Goal: Task Accomplishment & Management: Use online tool/utility

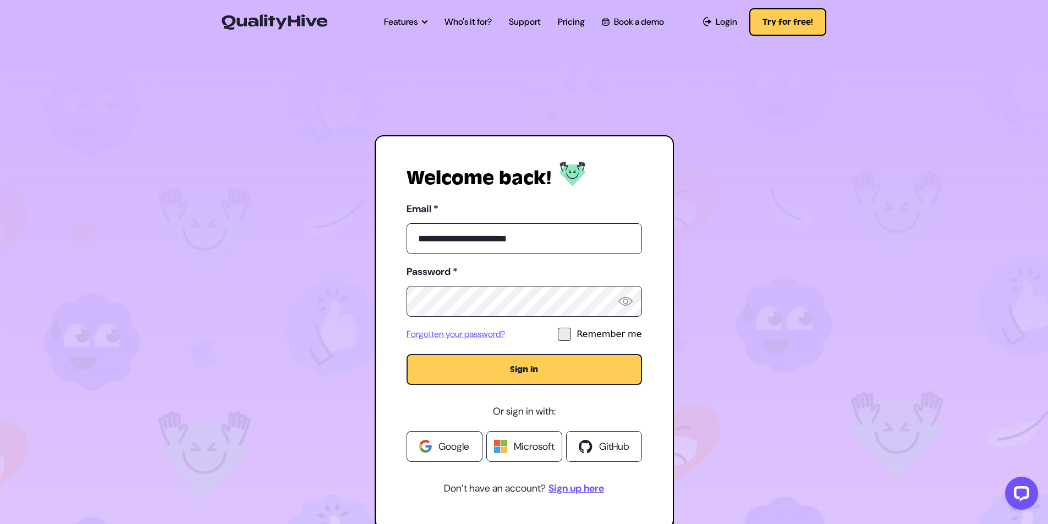
click at [569, 370] on button "Sign in" at bounding box center [525, 369] width 236 height 31
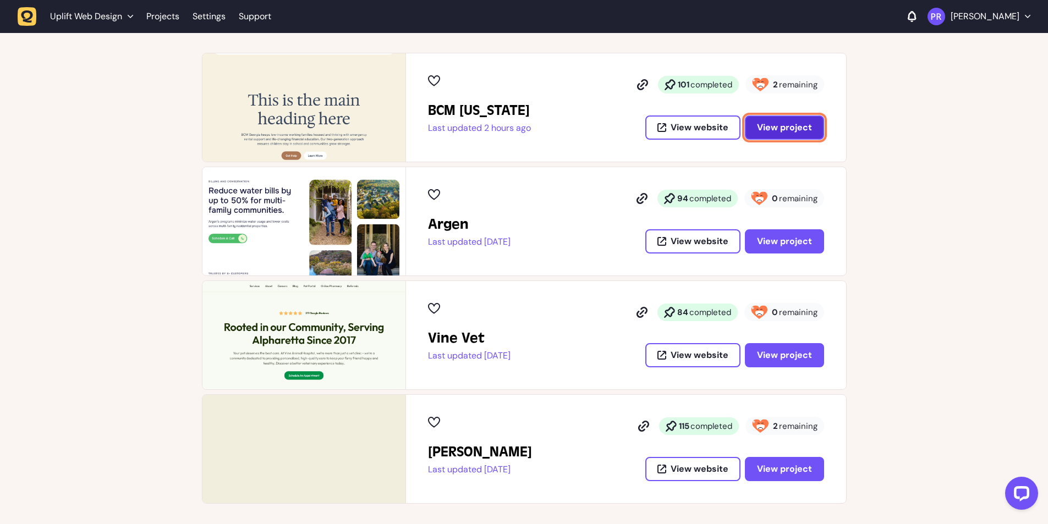
click at [778, 134] on button "View project" at bounding box center [784, 128] width 79 height 24
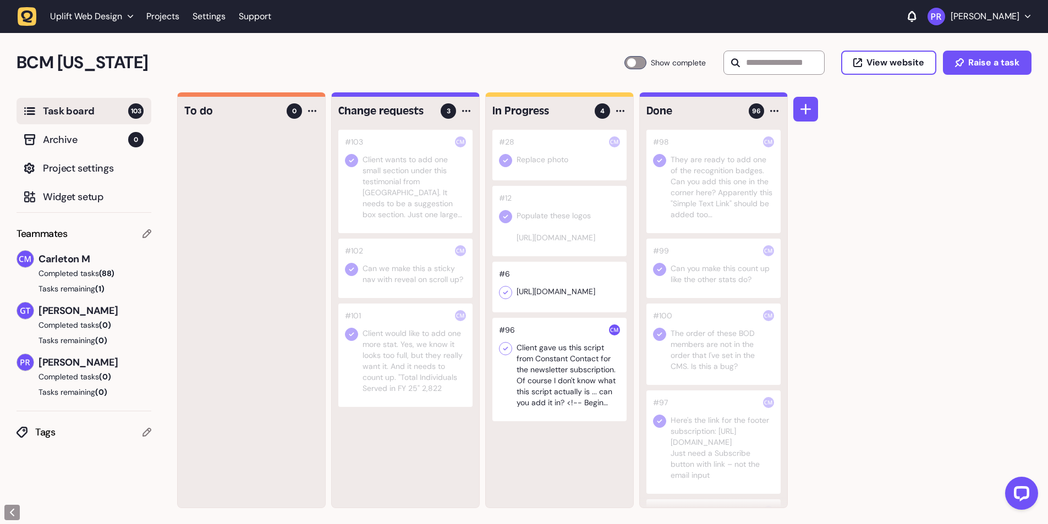
click at [801, 128] on div at bounding box center [805, 300] width 25 height 416
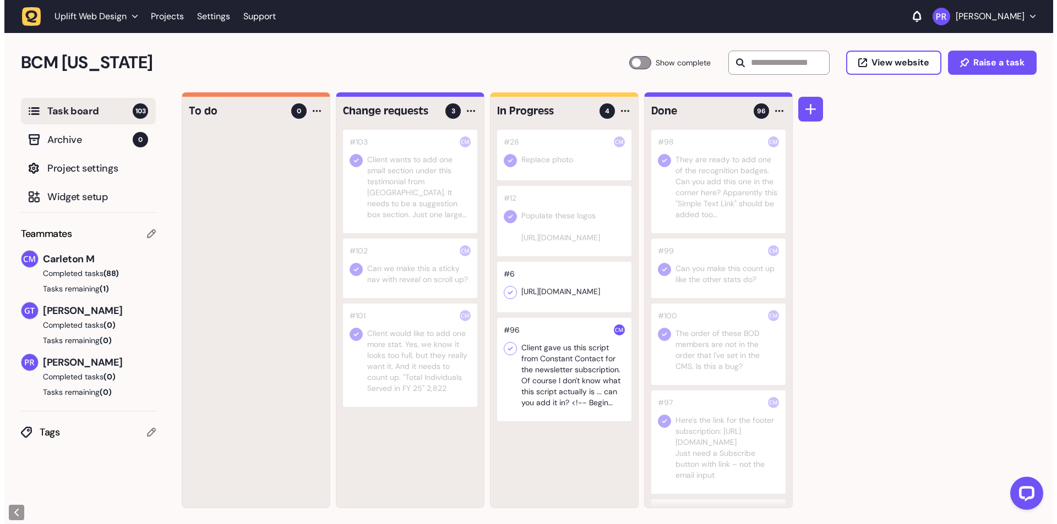
scroll to position [1, 0]
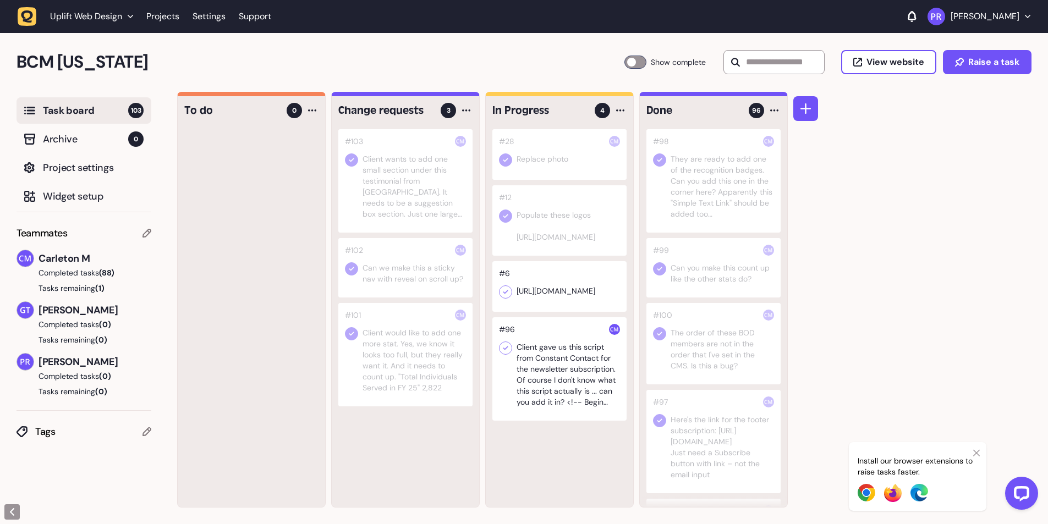
click at [435, 177] on div at bounding box center [405, 180] width 134 height 103
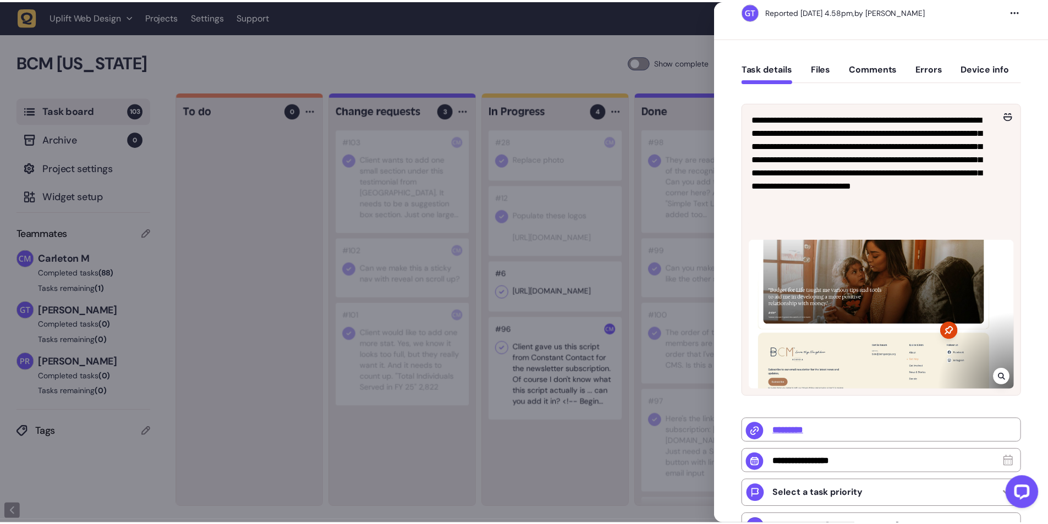
scroll to position [220, 0]
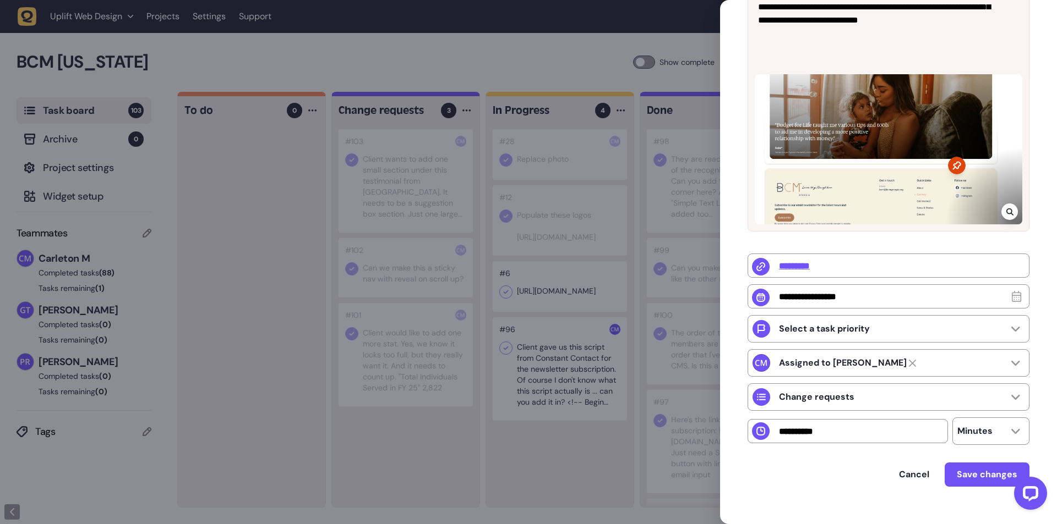
click at [410, 49] on div at bounding box center [528, 262] width 1057 height 524
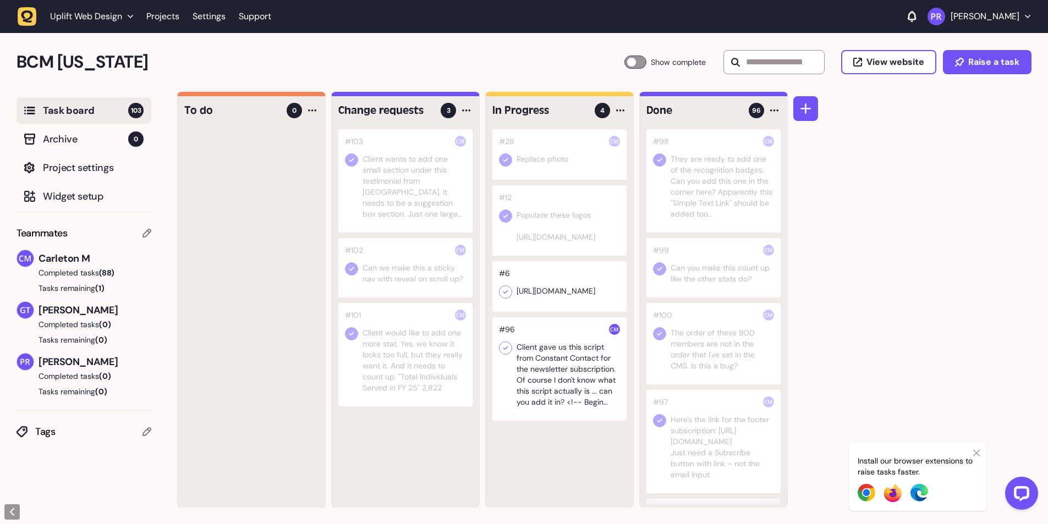
click at [576, 370] on div at bounding box center [559, 369] width 134 height 103
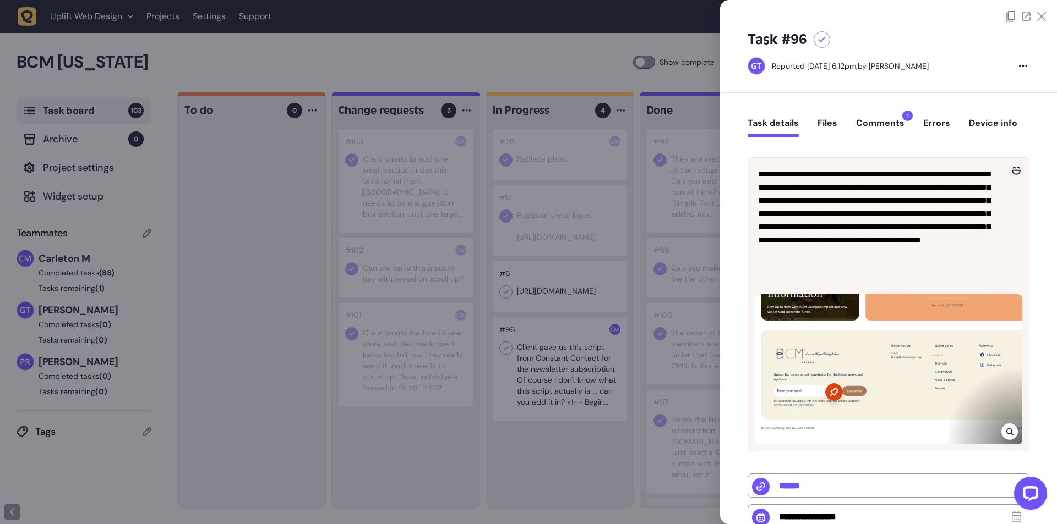
click at [512, 54] on div at bounding box center [528, 262] width 1057 height 524
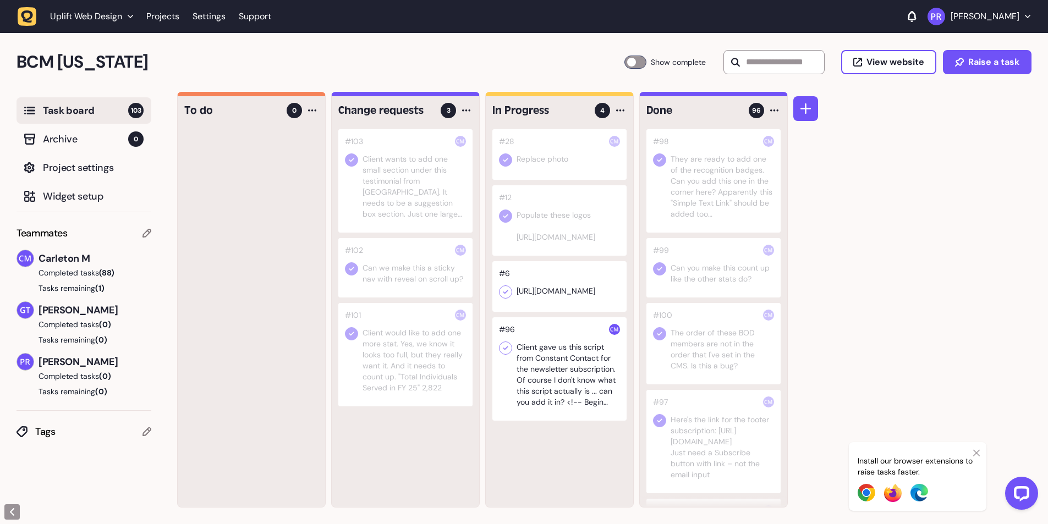
click at [1012, 218] on div "To do 0 Change requests 3 #103 Client wants to add one small section under this…" at bounding box center [612, 308] width 871 height 433
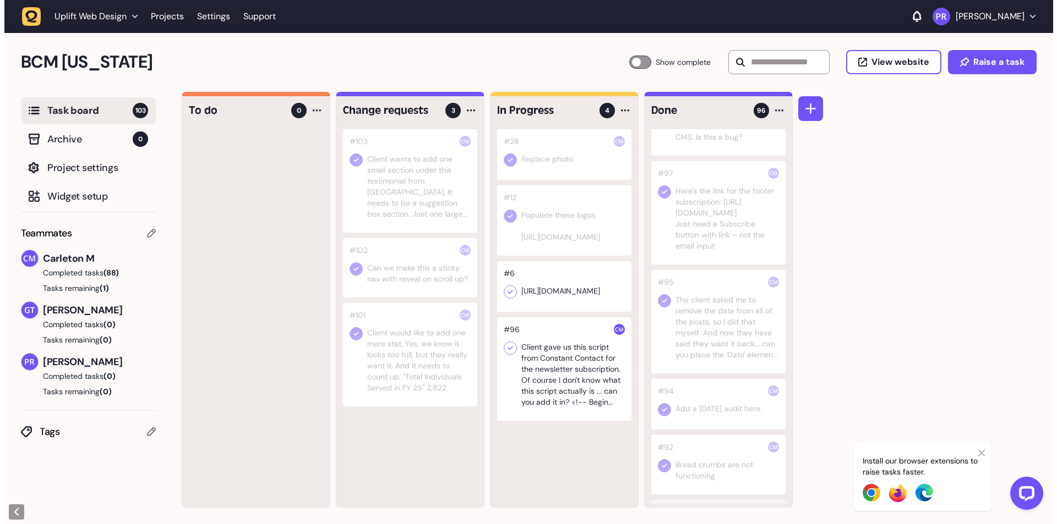
scroll to position [385, 0]
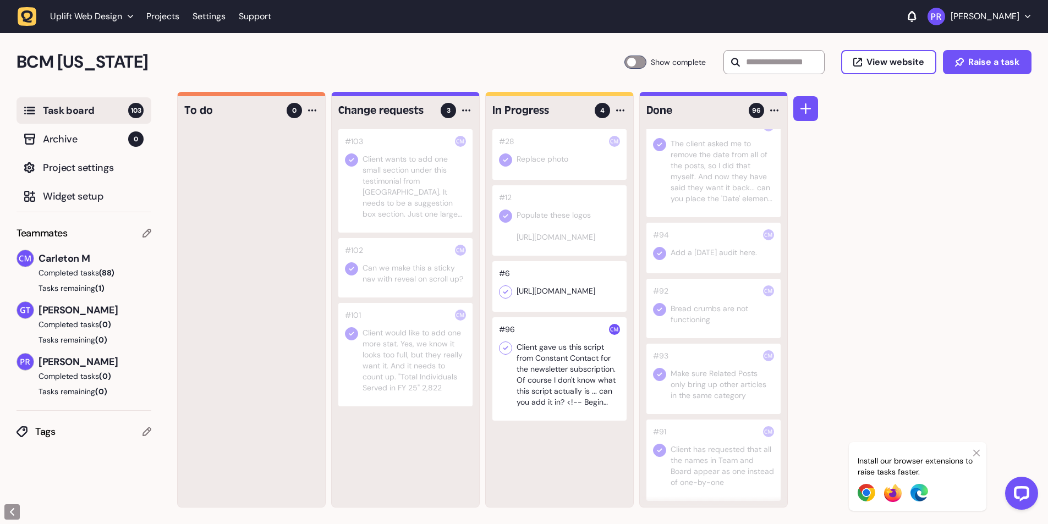
click at [720, 324] on div at bounding box center [714, 308] width 134 height 59
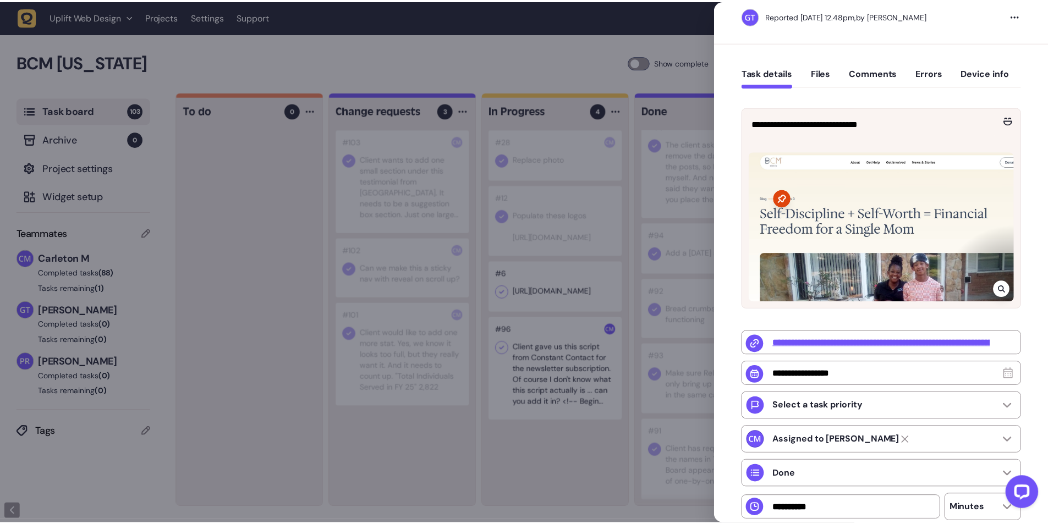
scroll to position [110, 0]
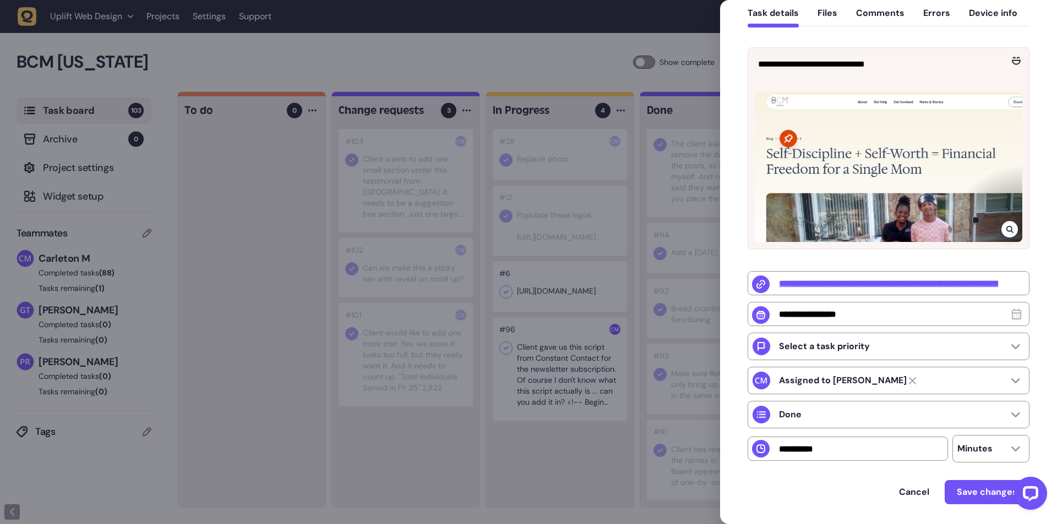
click at [559, 53] on div at bounding box center [528, 262] width 1057 height 524
